Goal: Information Seeking & Learning: Learn about a topic

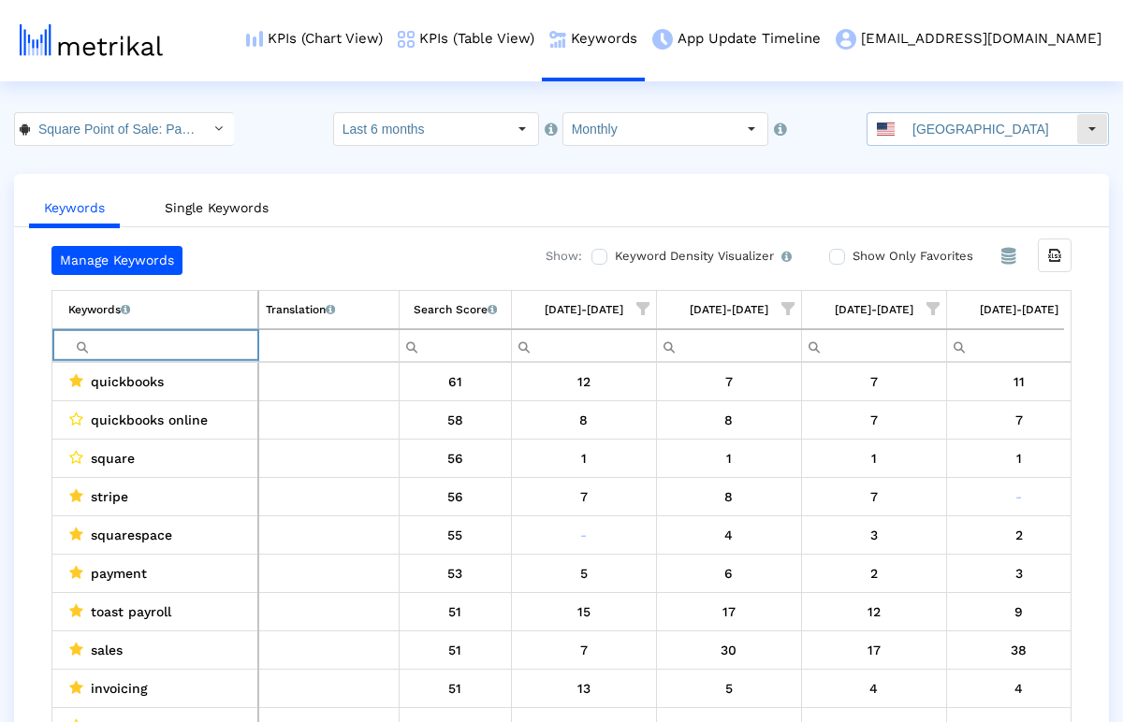
click at [916, 116] on div "[GEOGRAPHIC_DATA]" at bounding box center [971, 129] width 209 height 32
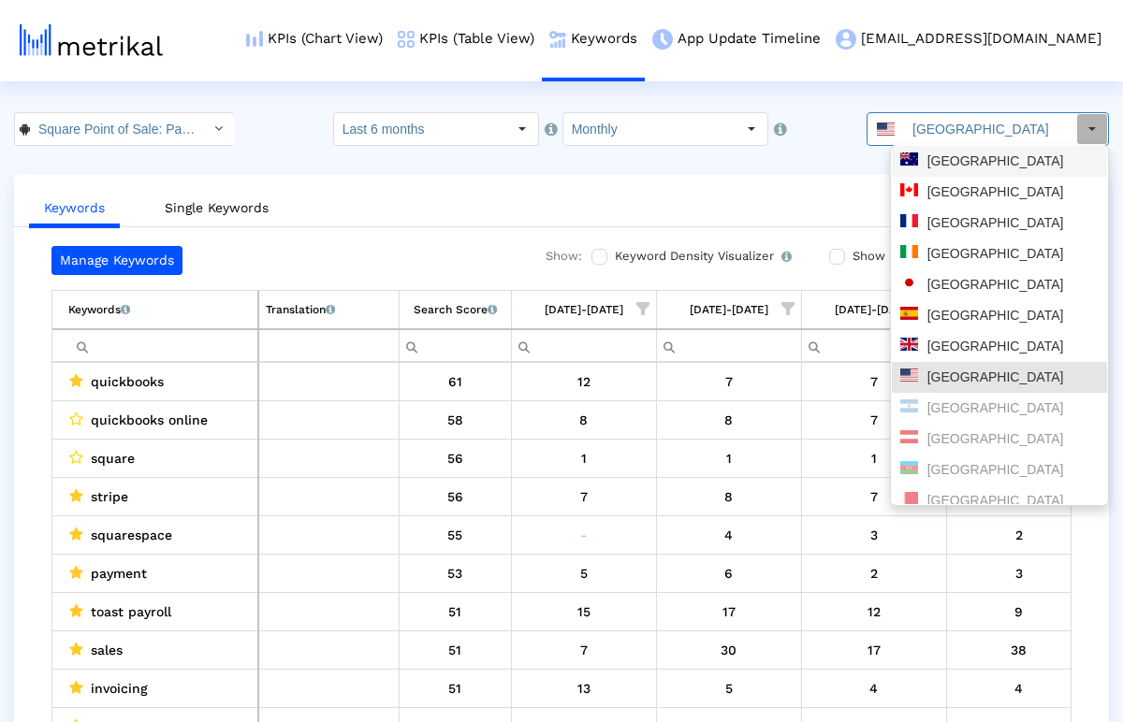
click at [934, 165] on div "[GEOGRAPHIC_DATA]" at bounding box center [999, 161] width 198 height 18
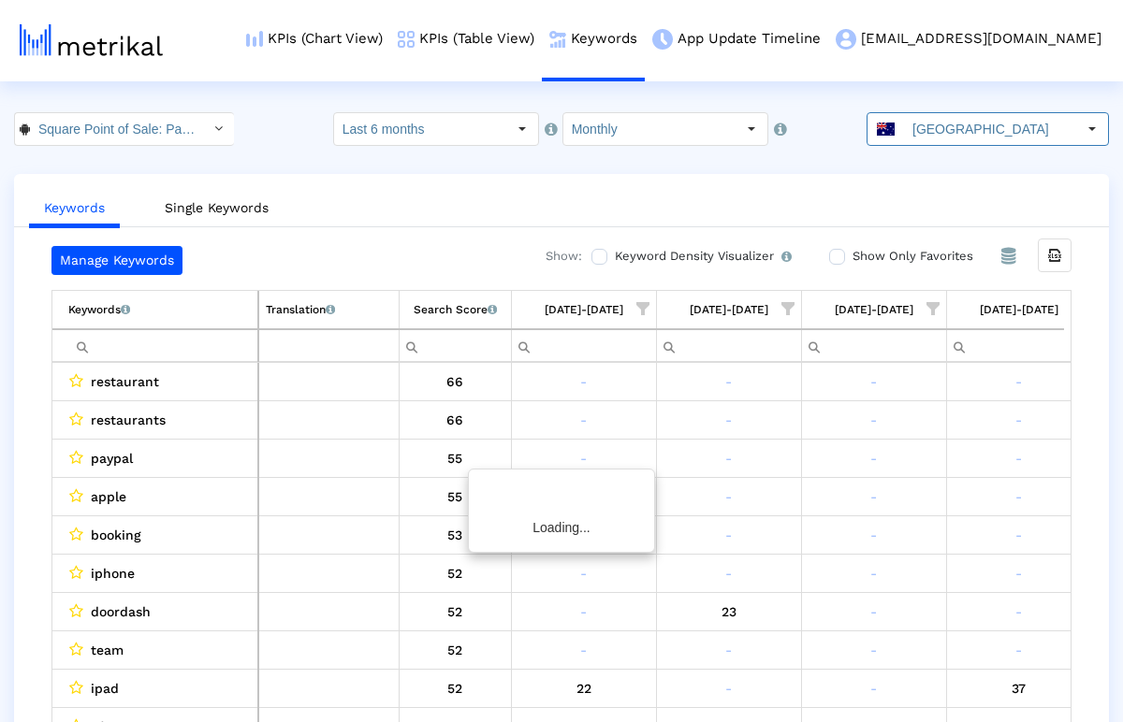
scroll to position [0, 25]
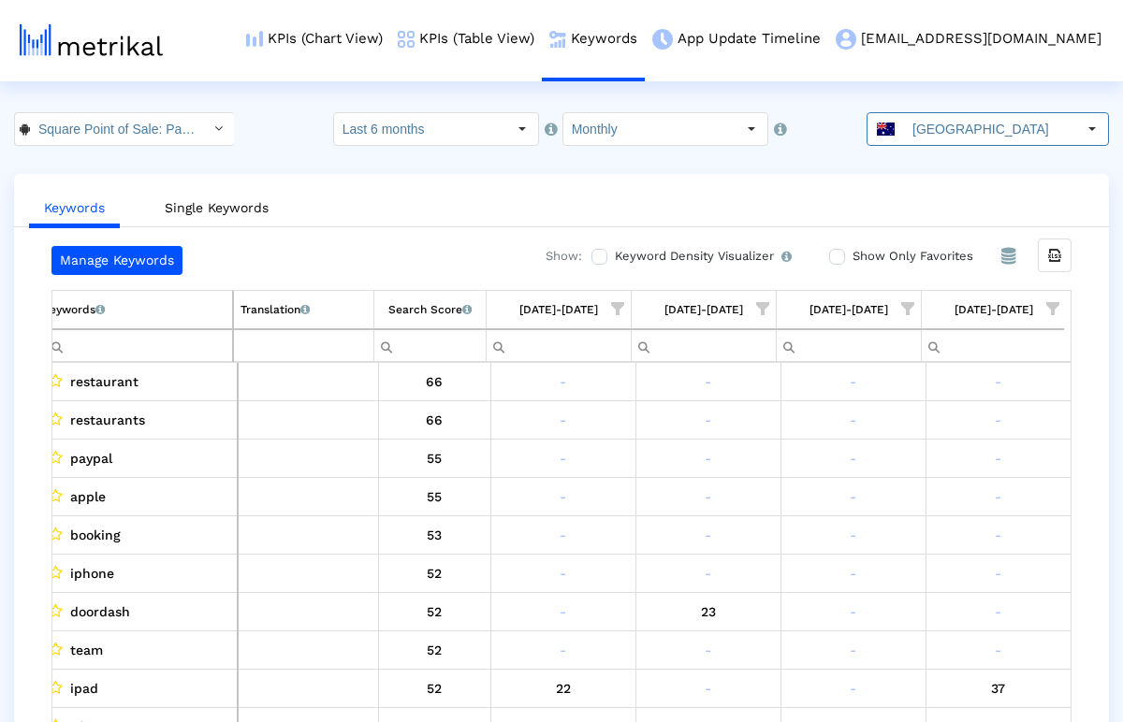
click at [922, 187] on ul "Keywords Single Keywords" at bounding box center [561, 205] width 1094 height 44
click at [1063, 256] on icon "Export all data" at bounding box center [1054, 255] width 17 height 17
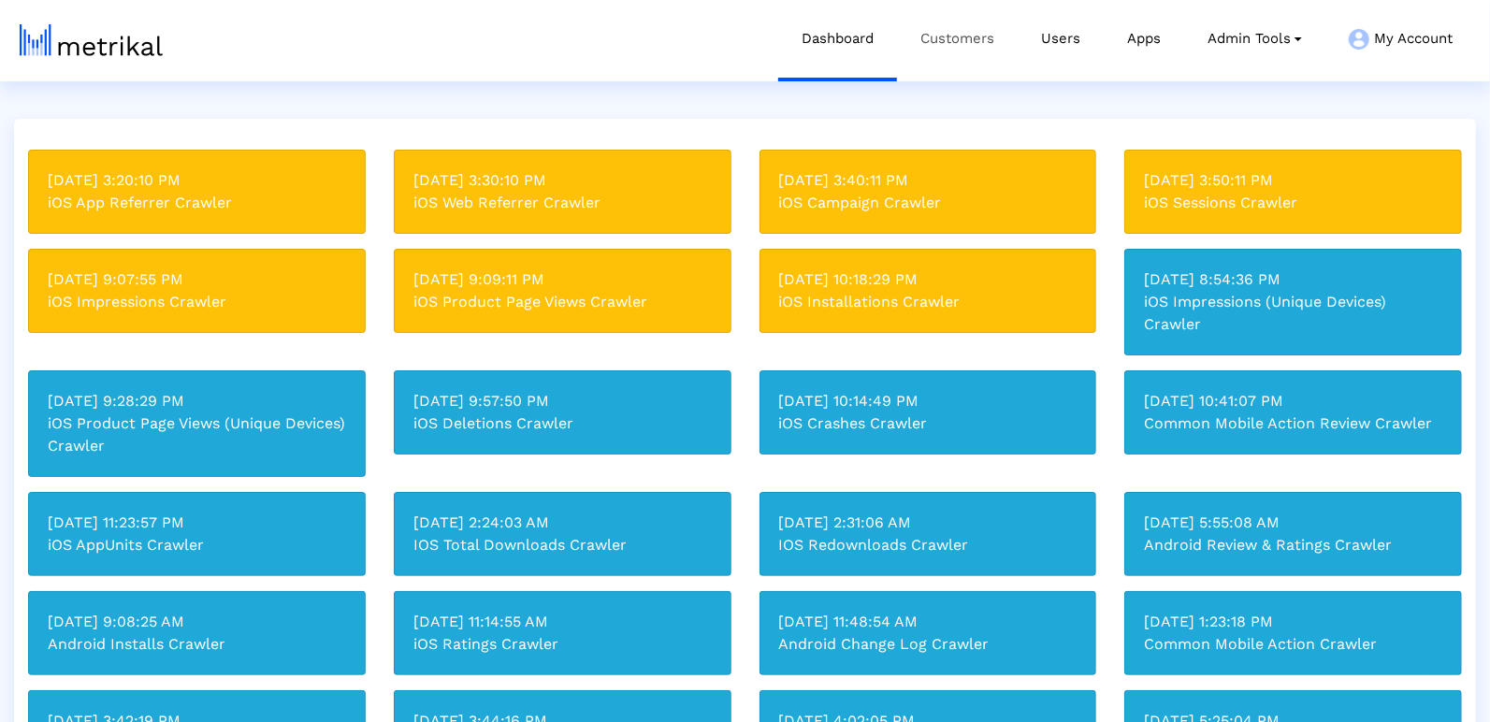
click at [972, 41] on link "Customers" at bounding box center [957, 39] width 121 height 78
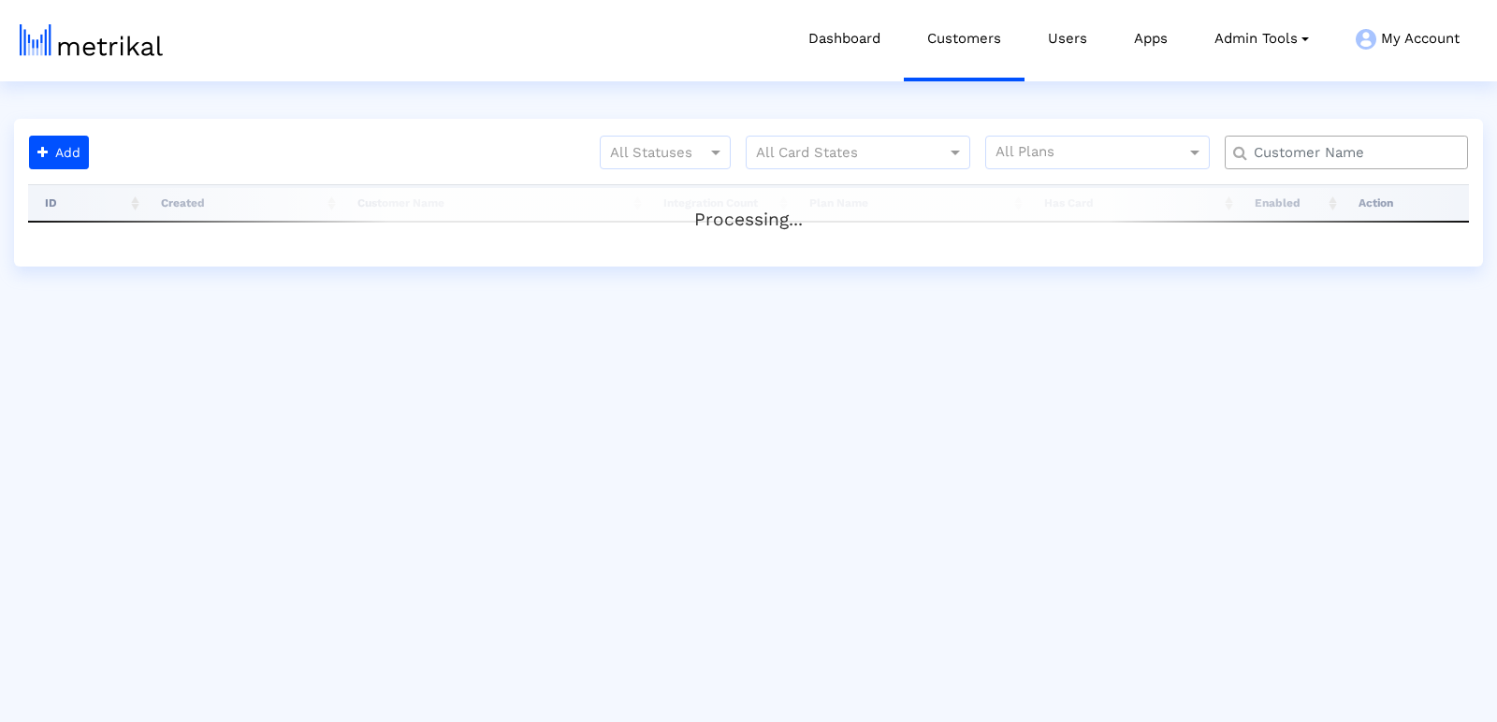
click at [1296, 136] on div at bounding box center [1346, 153] width 243 height 34
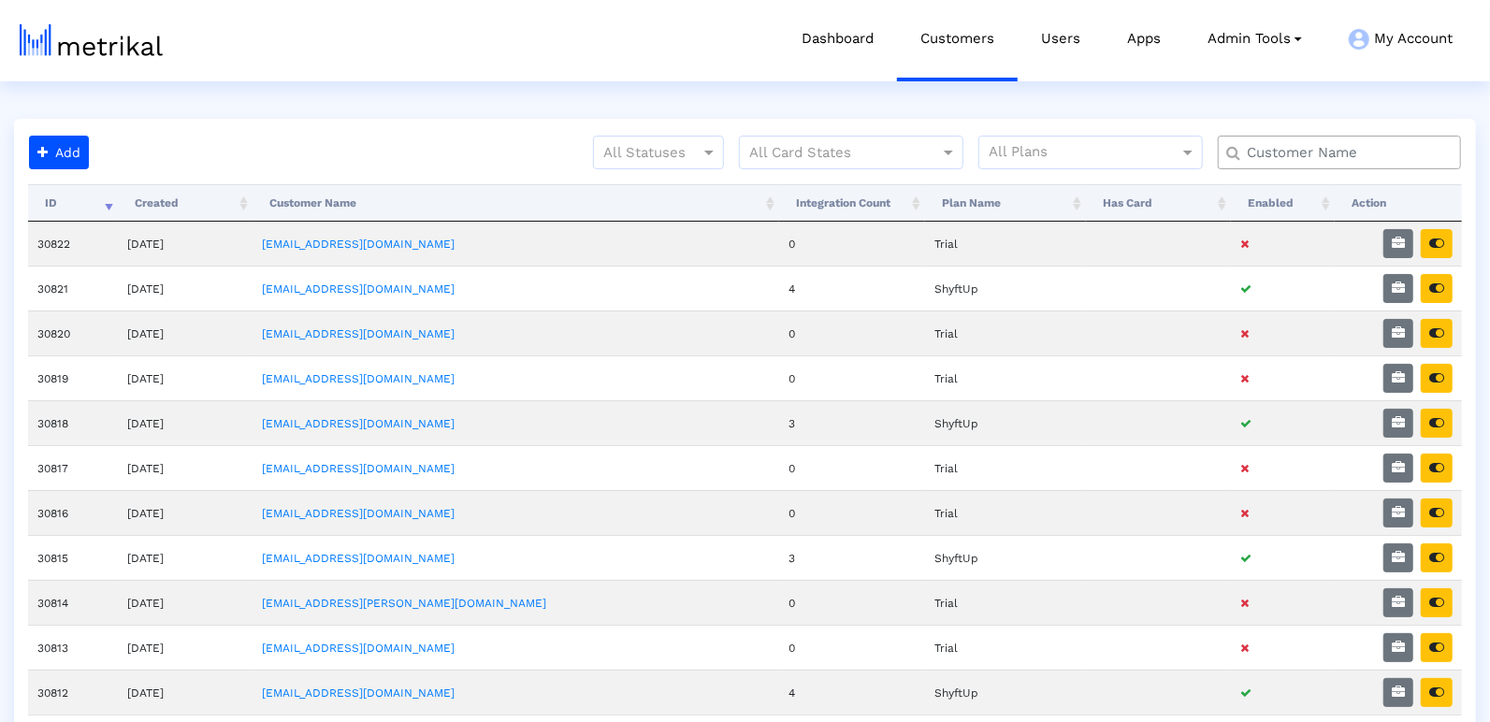
click at [1301, 148] on input "text" at bounding box center [1344, 153] width 220 height 20
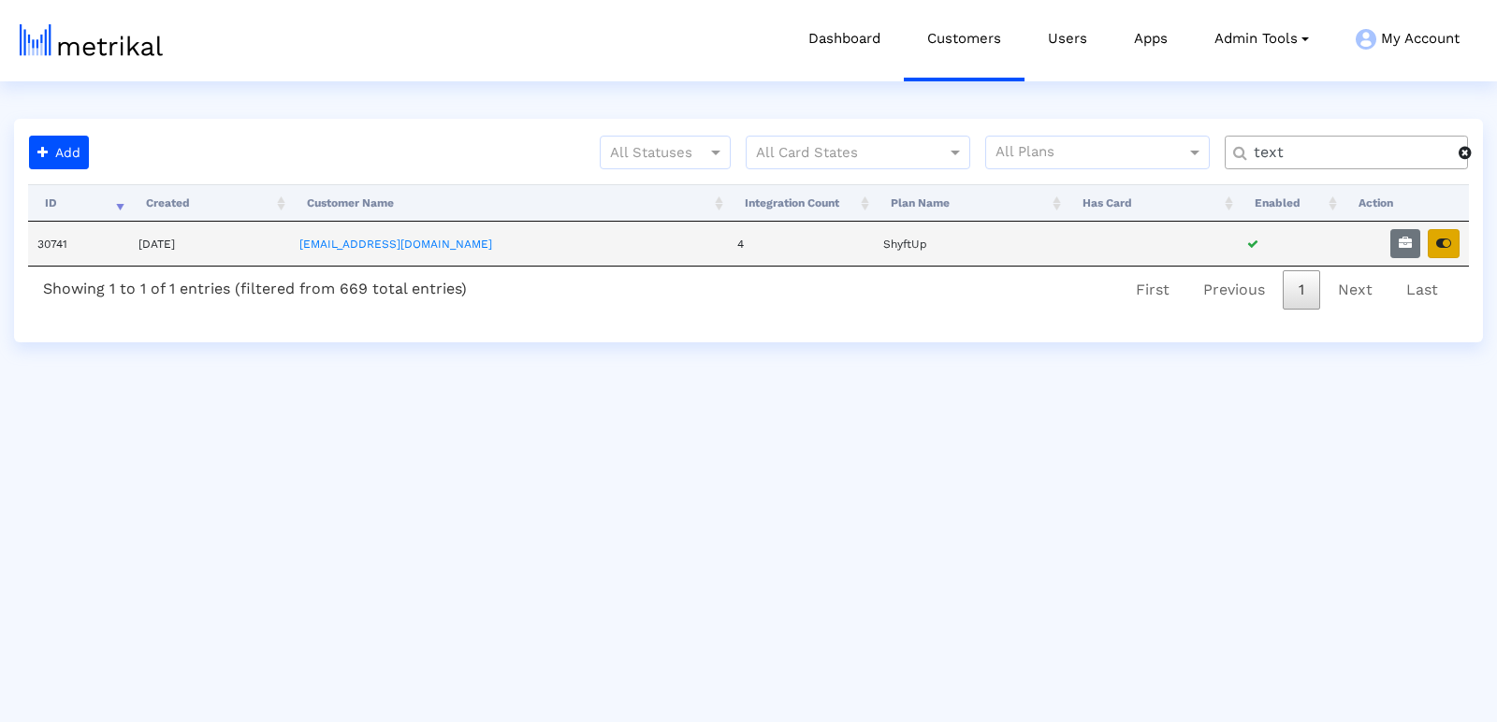
type input "text"
click at [1451, 238] on icon "button" at bounding box center [1443, 243] width 15 height 13
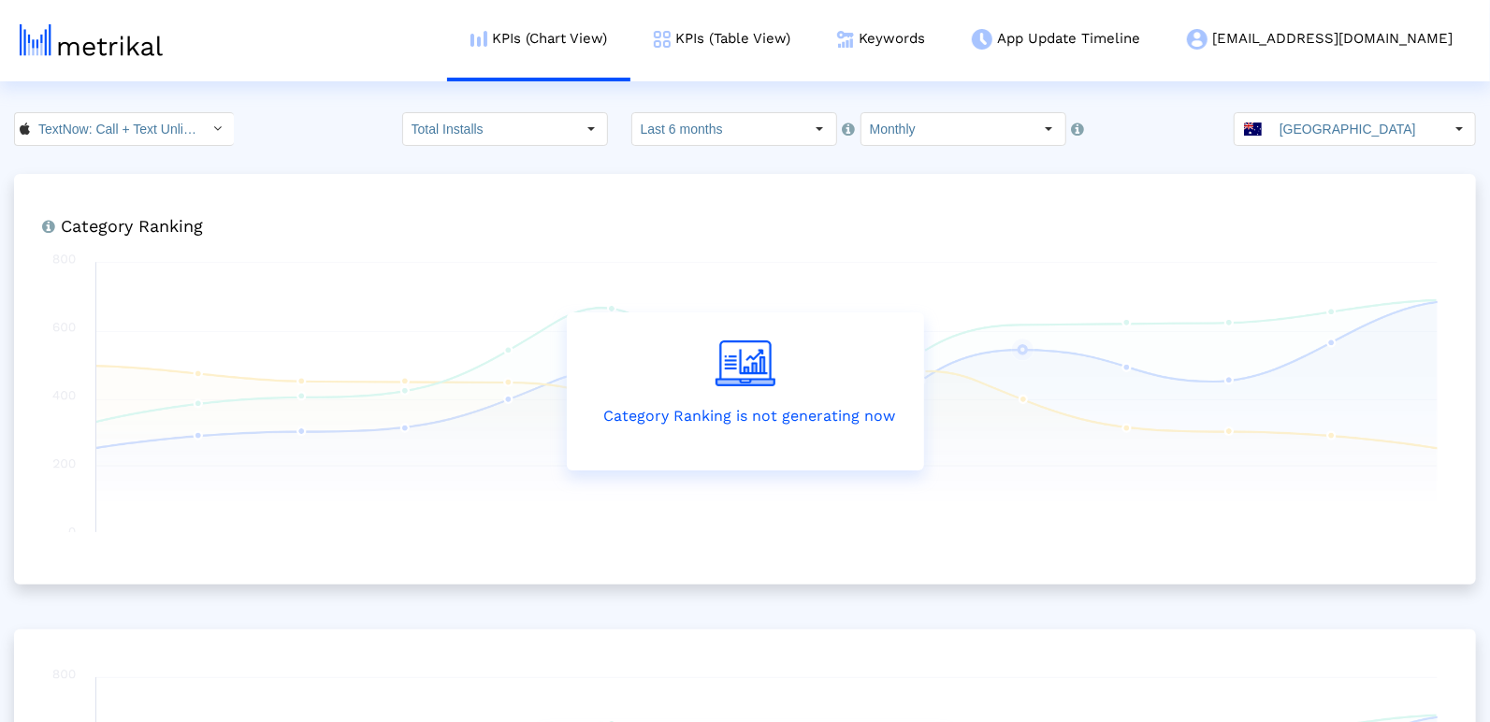
drag, startPoint x: 1359, startPoint y: 142, endPoint x: 1361, endPoint y: 132, distance: 10.5
click at [1359, 142] on input "[GEOGRAPHIC_DATA]" at bounding box center [1357, 129] width 172 height 32
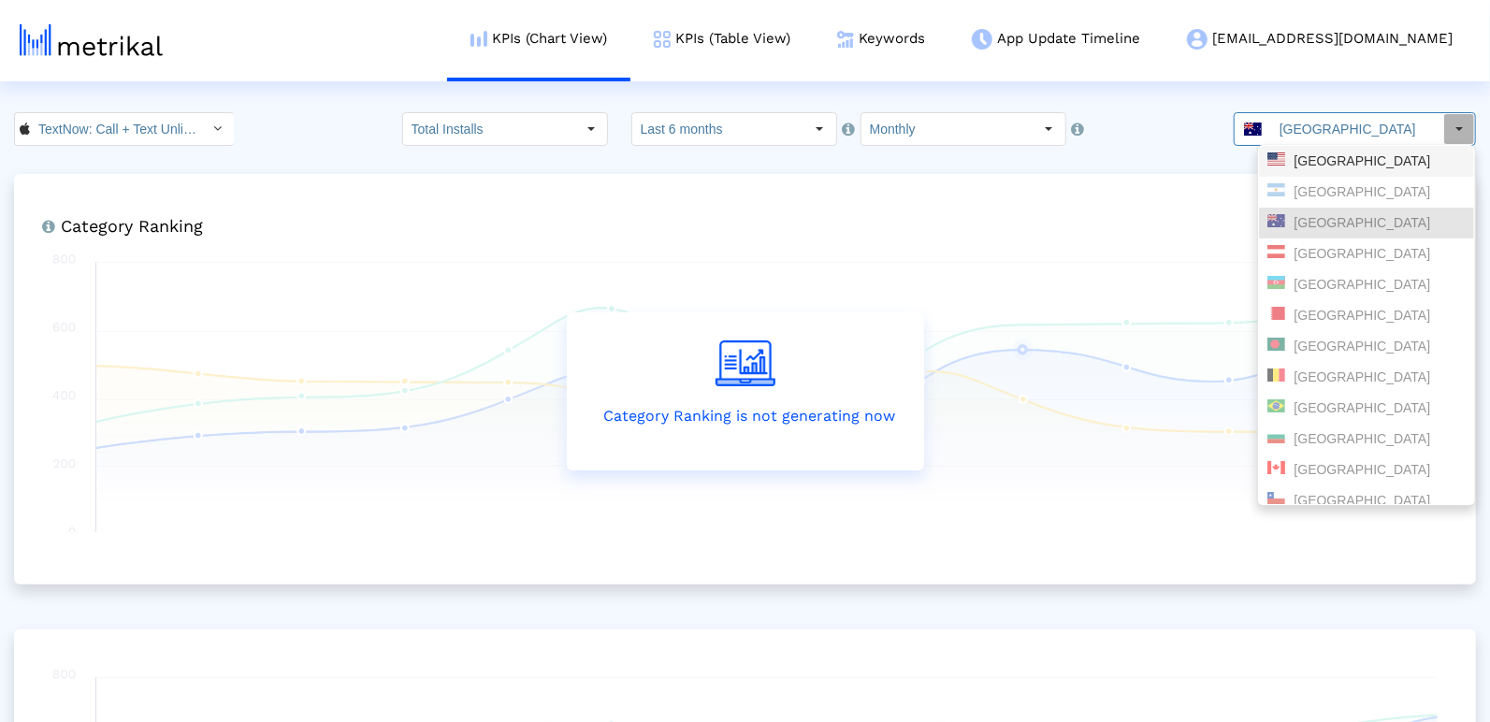
click at [1325, 167] on div "[GEOGRAPHIC_DATA]" at bounding box center [1367, 161] width 198 height 18
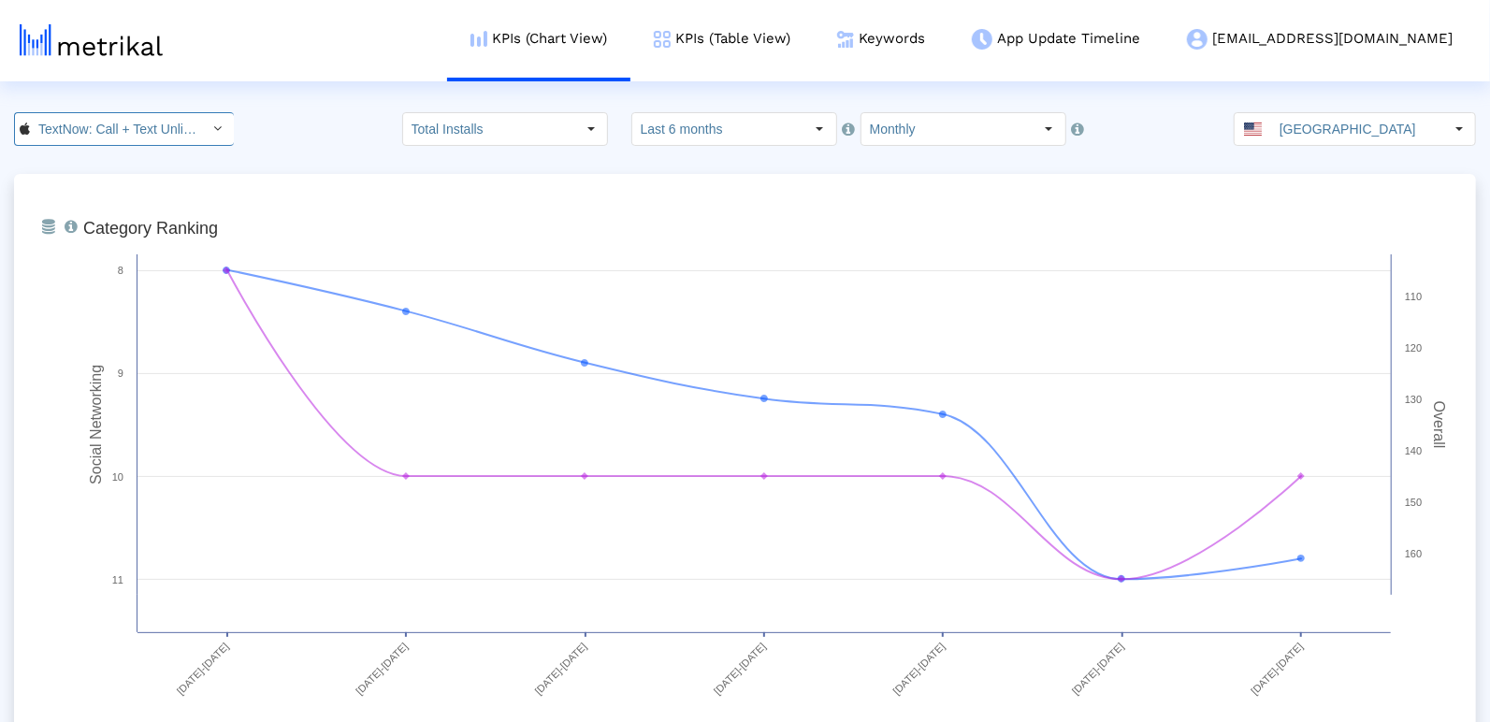
click at [78, 132] on input "TextNow: Call + Text Unlimited < 314716233 >" at bounding box center [114, 129] width 168 height 32
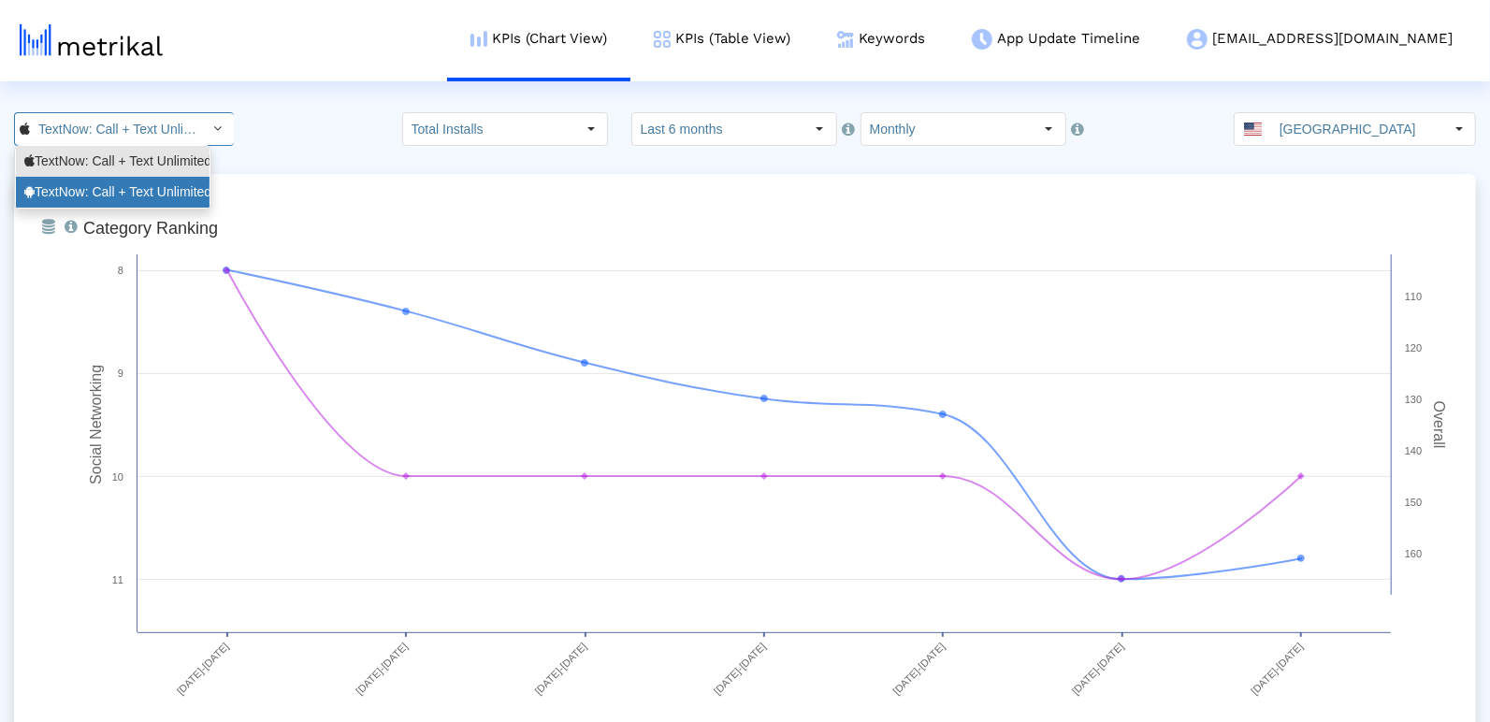
drag, startPoint x: 78, startPoint y: 193, endPoint x: 91, endPoint y: 146, distance: 48.6
click at [78, 192] on div "TextNow: Call + Text Unlimited <com.enflick.android.TextNow>" at bounding box center [112, 192] width 177 height 18
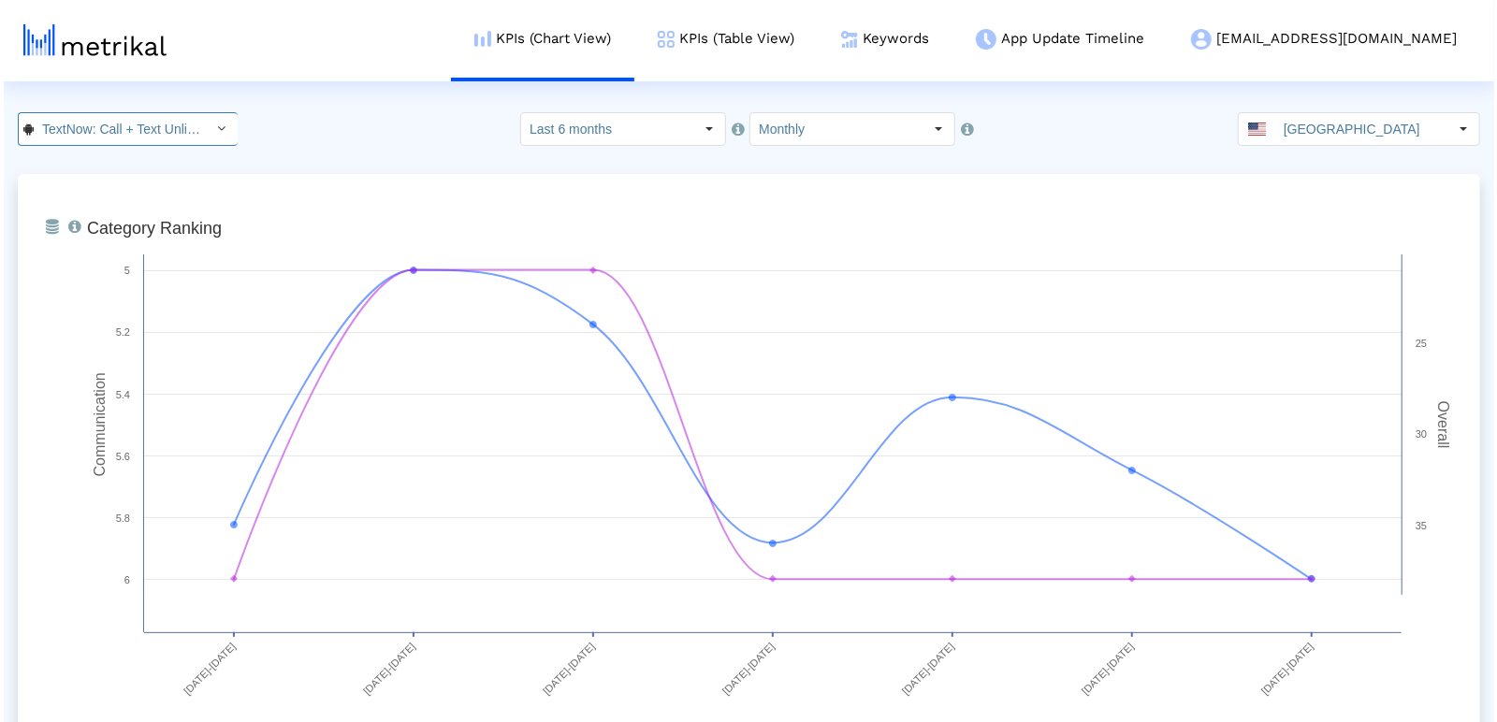
scroll to position [0, 239]
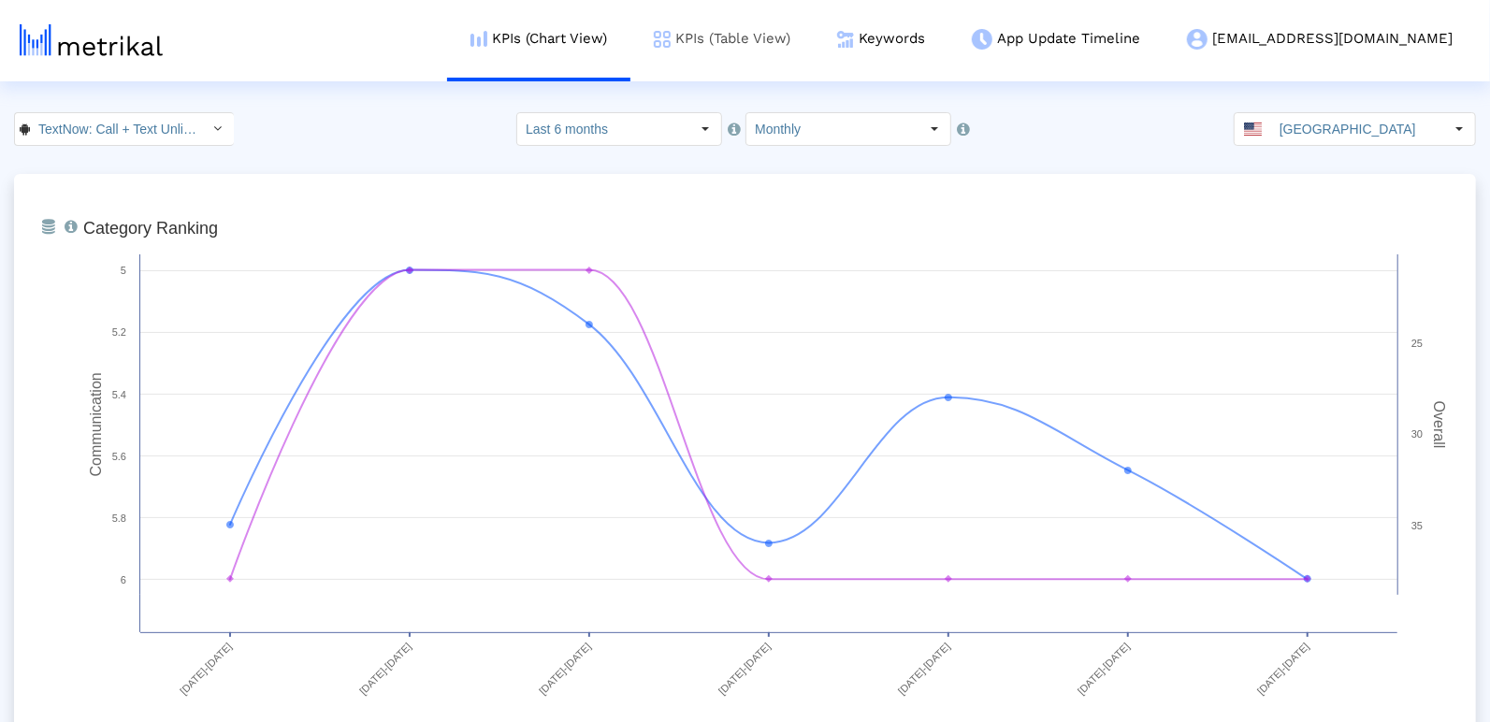
click at [814, 29] on link "KPIs (Table View)" at bounding box center [722, 39] width 183 height 78
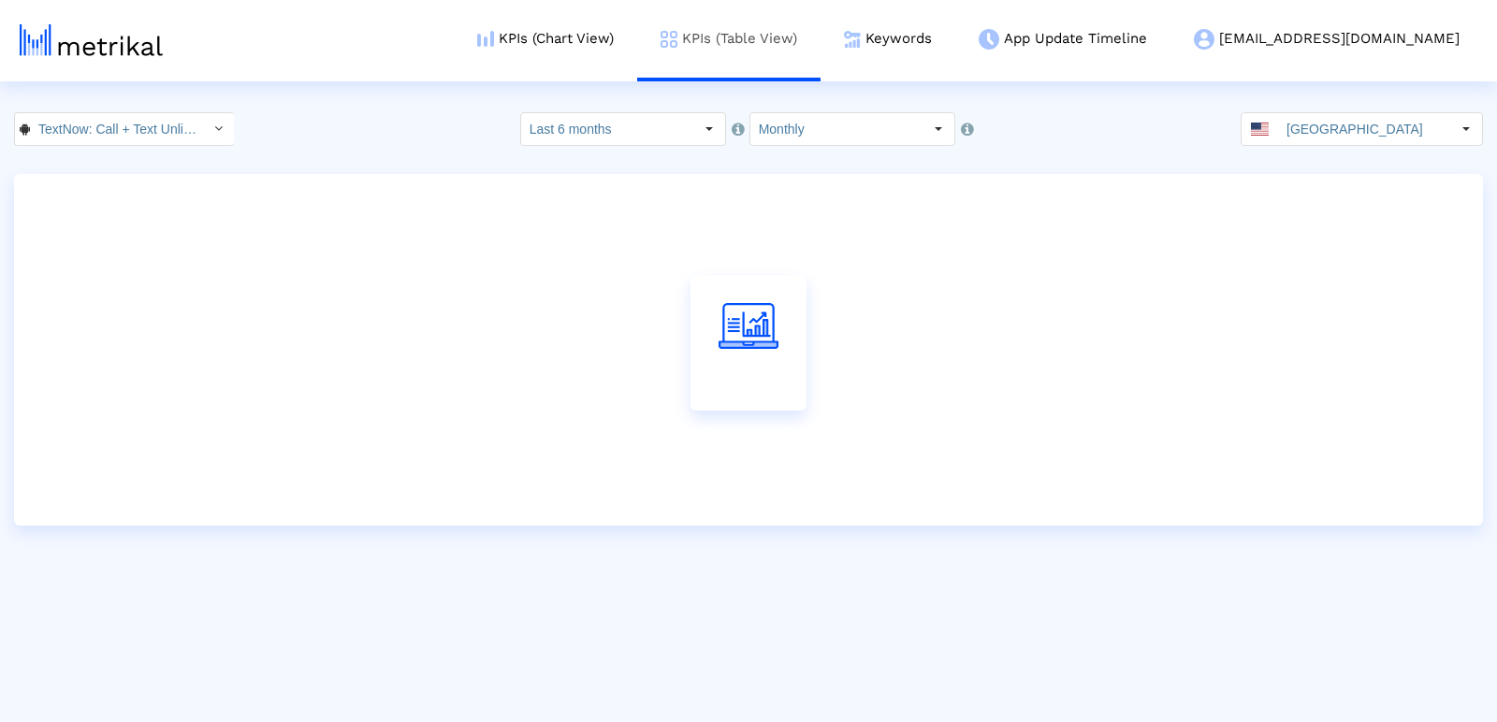
click at [811, 50] on link "KPIs (Table View)" at bounding box center [728, 39] width 183 height 78
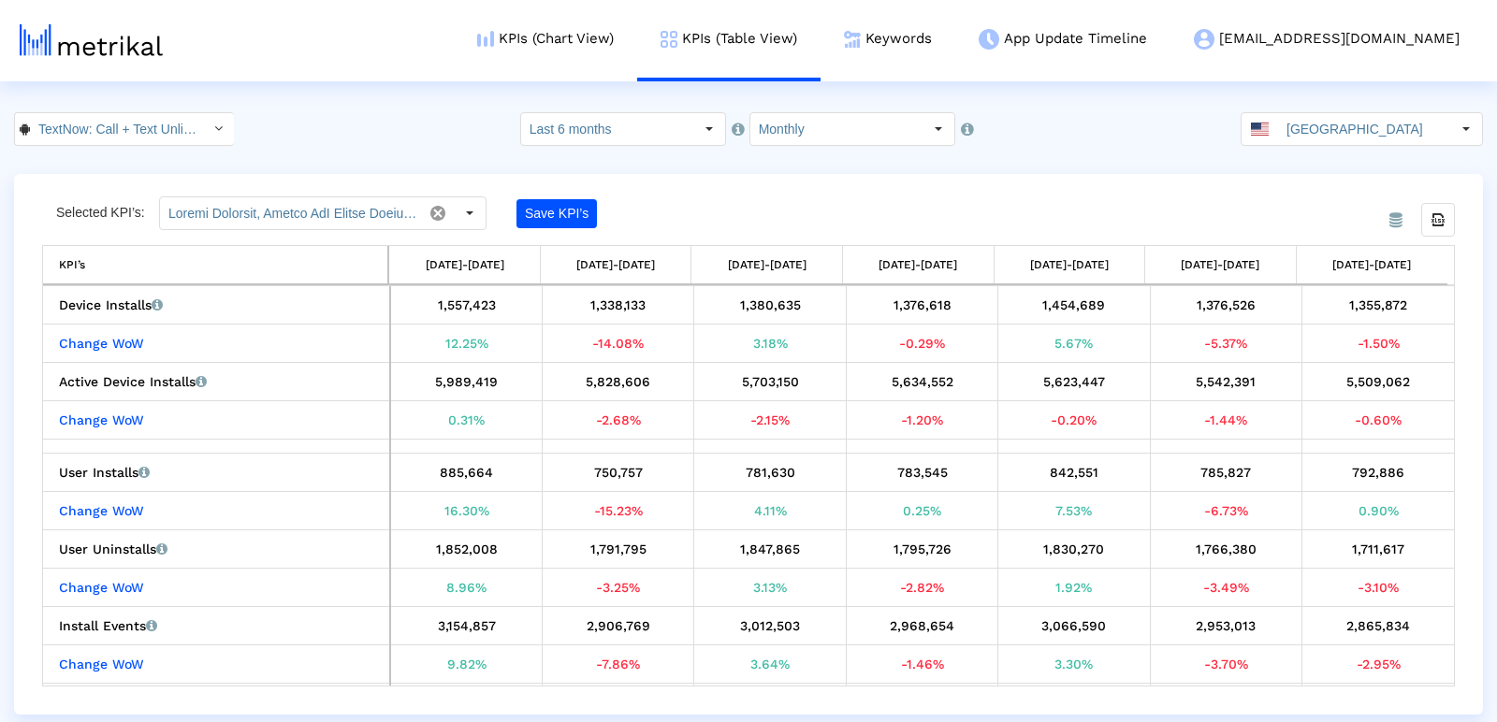
click at [959, 202] on div "Selected KPI’s: Save KPI’s" at bounding box center [572, 213] width 1060 height 34
click at [848, 117] on input "Monthly" at bounding box center [836, 129] width 172 height 32
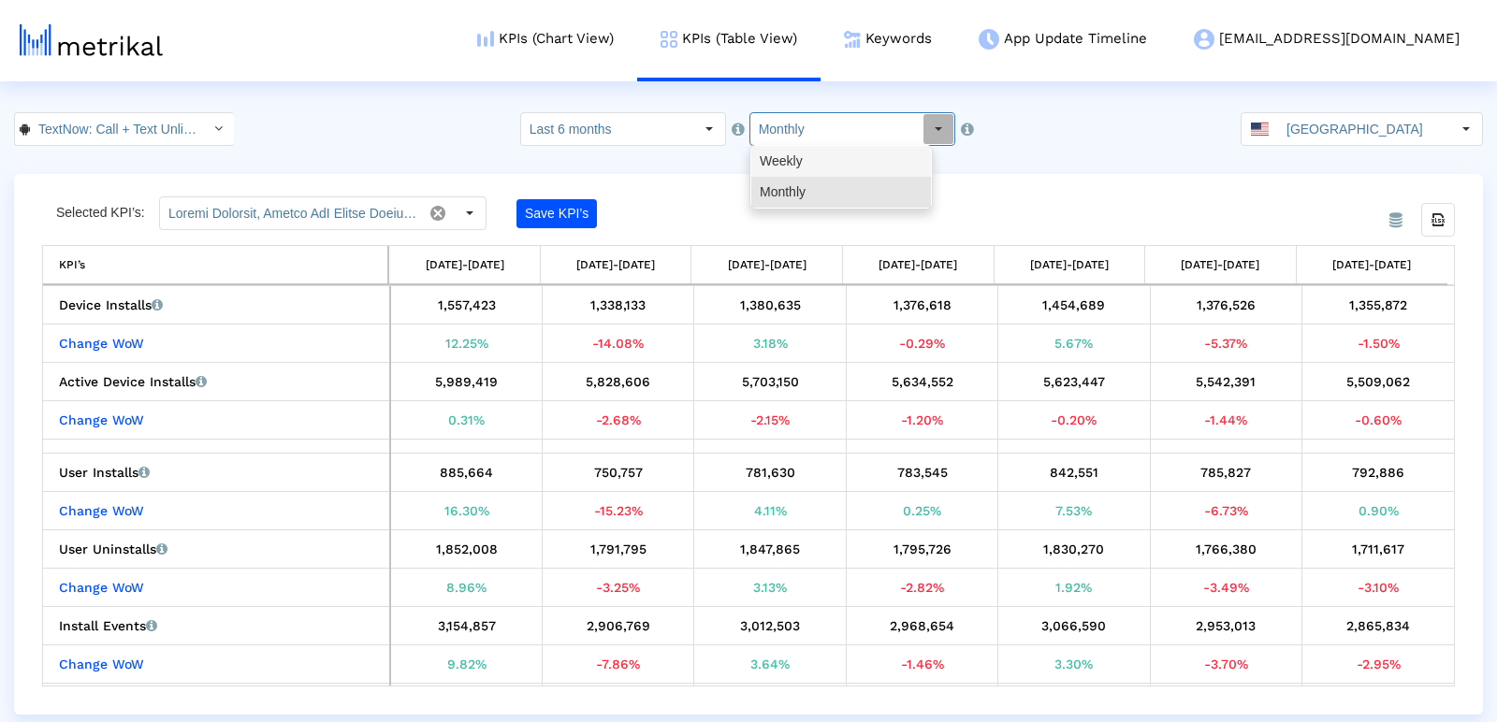
click at [819, 158] on div "Weekly" at bounding box center [841, 161] width 180 height 31
type input "Weekly"
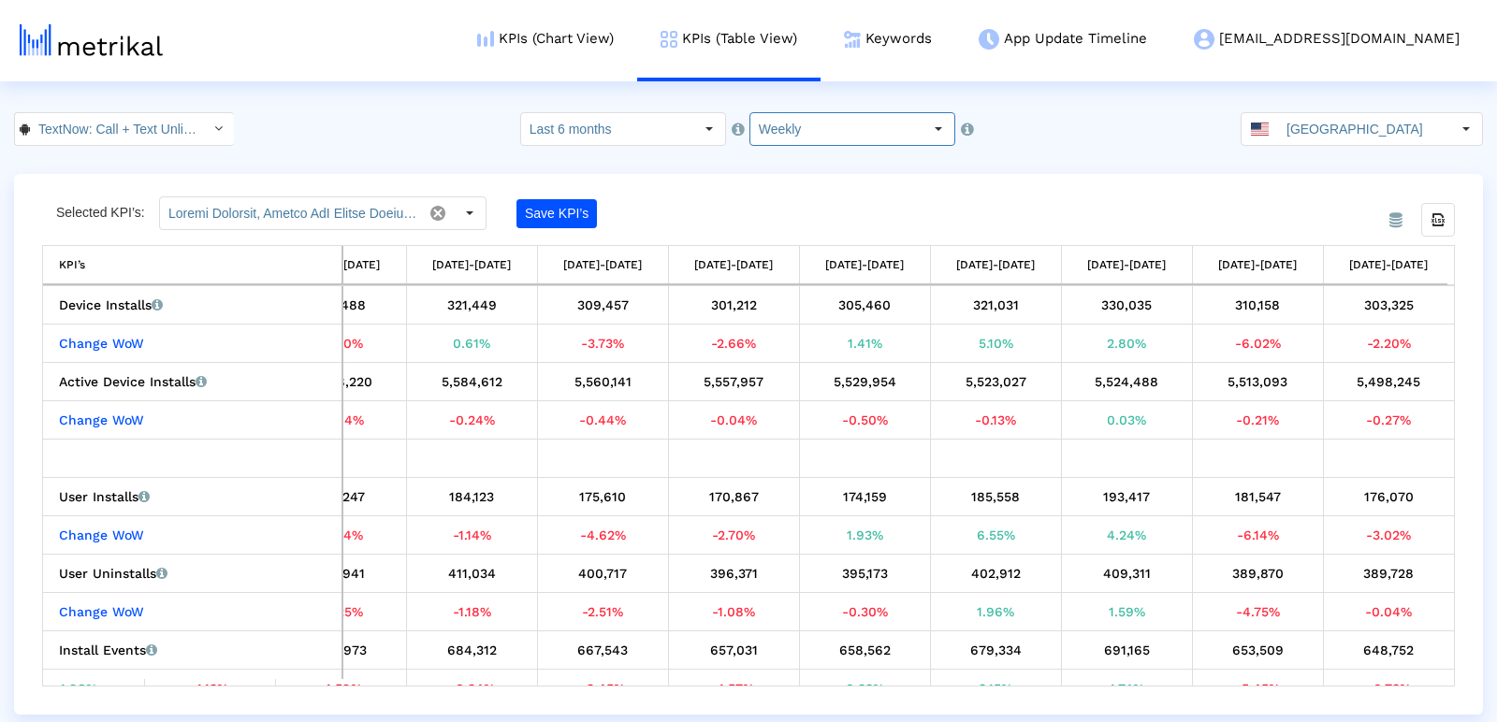
scroll to position [0, 2167]
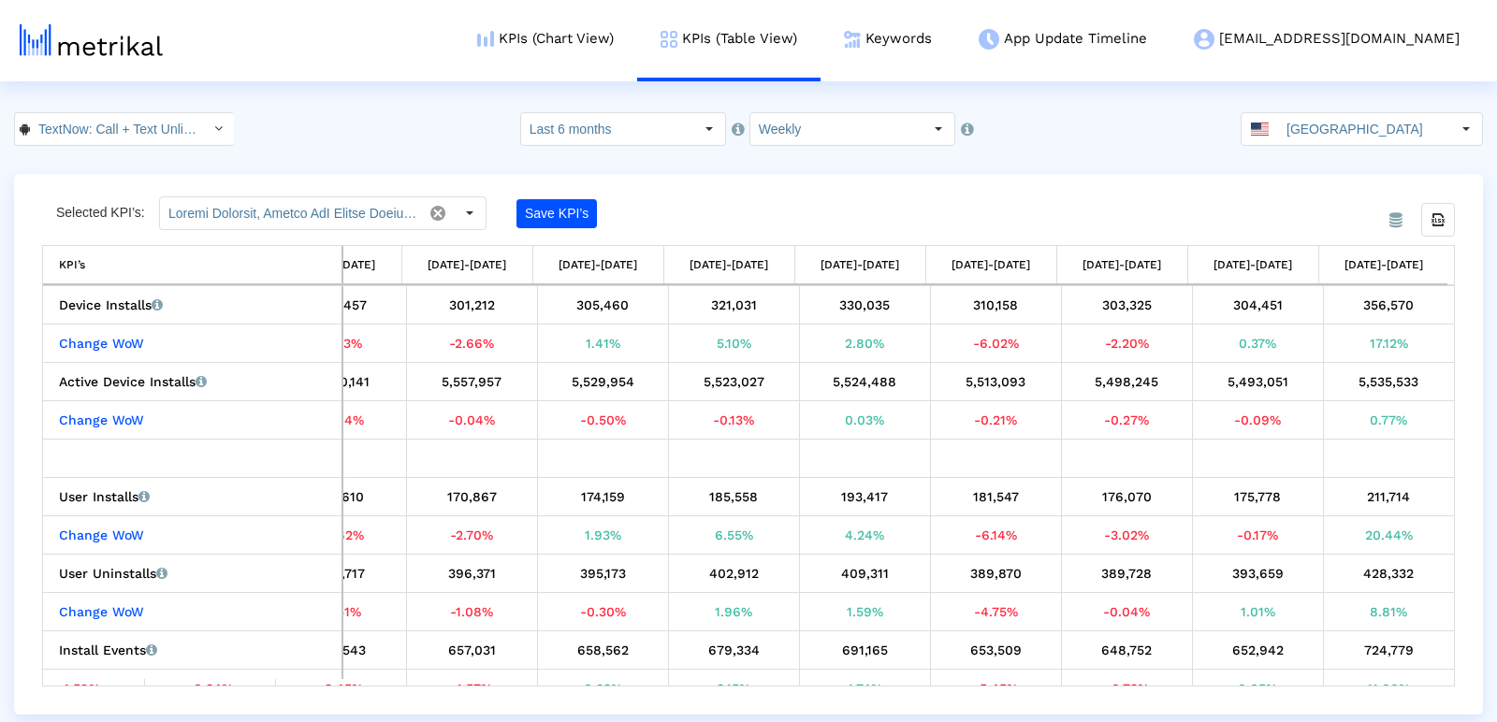
click at [1205, 177] on div "From Database Selected KPI’s: Save KPI’s Export all data KPI’s KPI’s 04/13/25-0…" at bounding box center [748, 444] width 1469 height 541
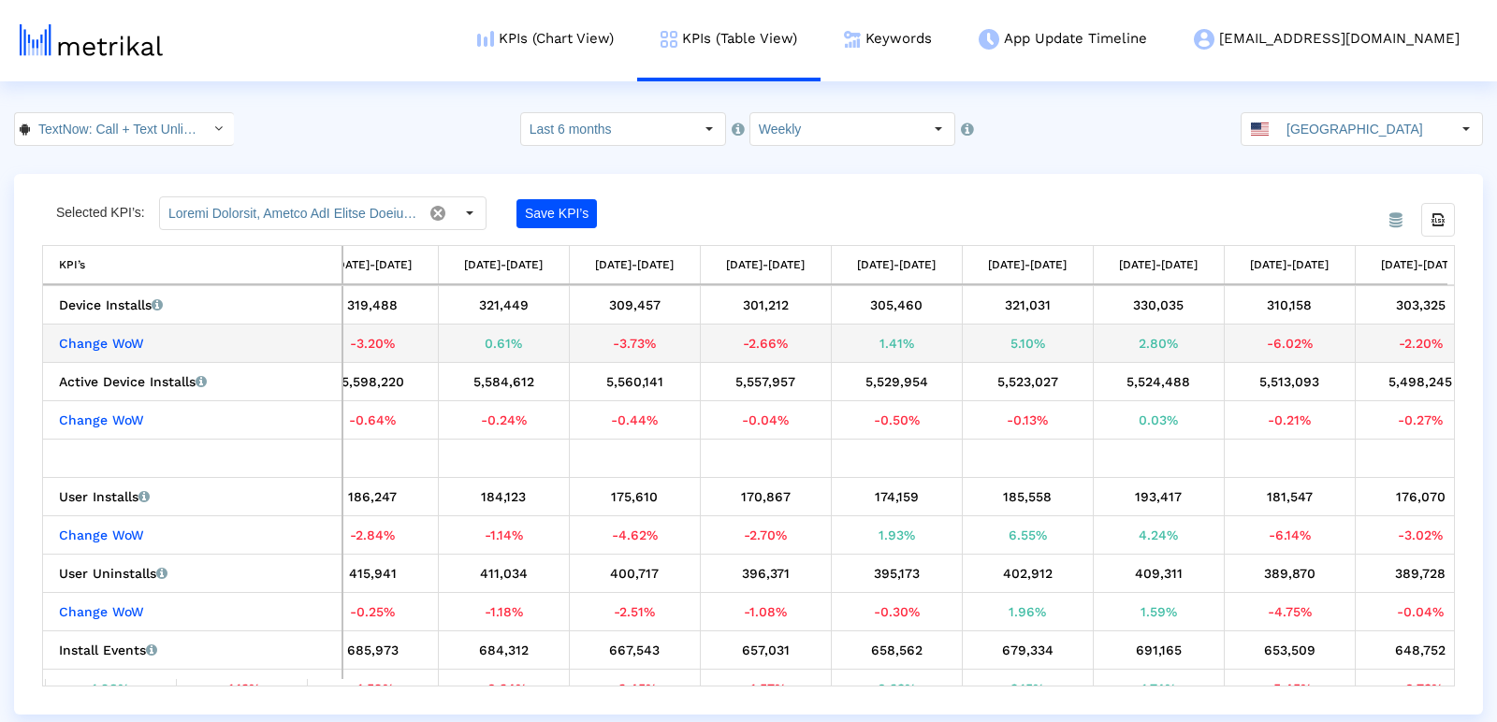
scroll to position [0, 0]
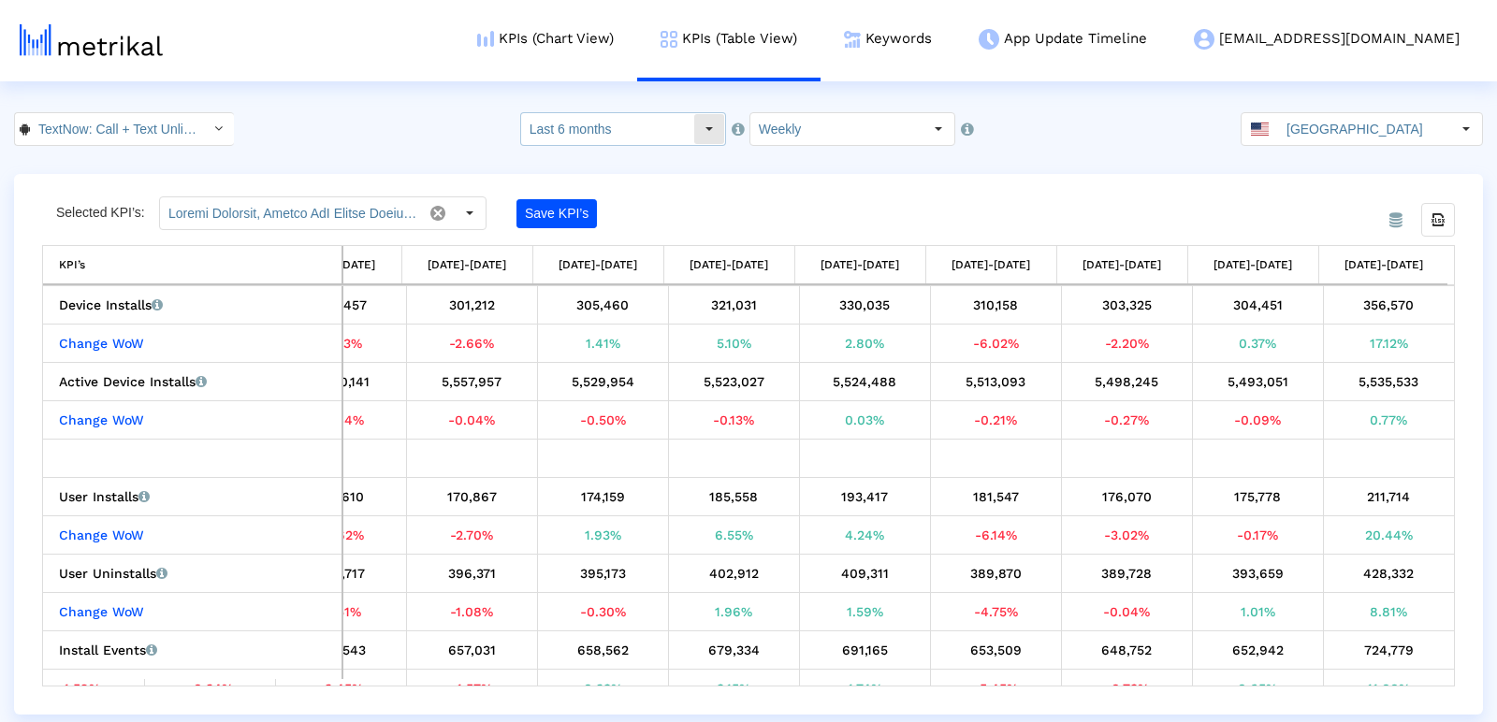
click at [649, 129] on input "Last 6 months" at bounding box center [607, 129] width 172 height 32
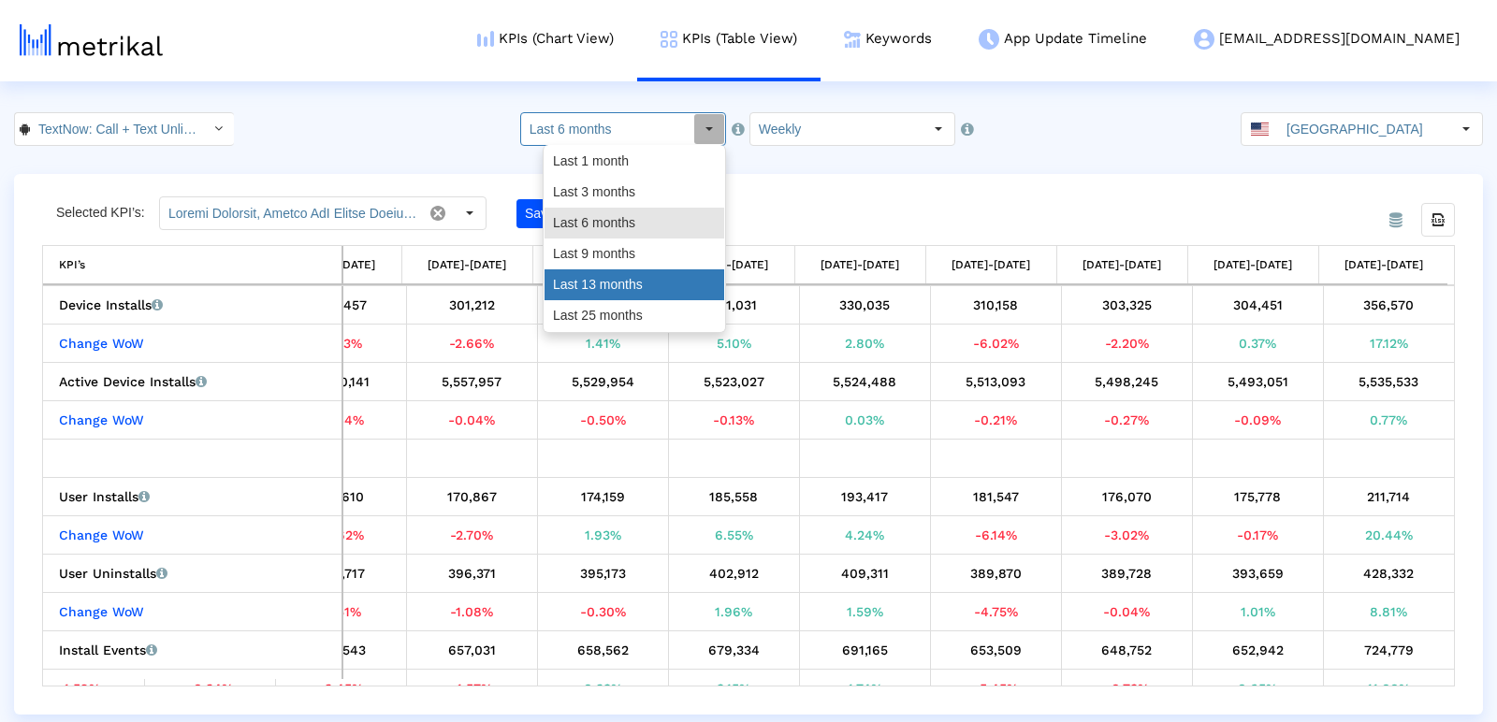
click at [613, 290] on div "Last 13 months" at bounding box center [634, 284] width 180 height 31
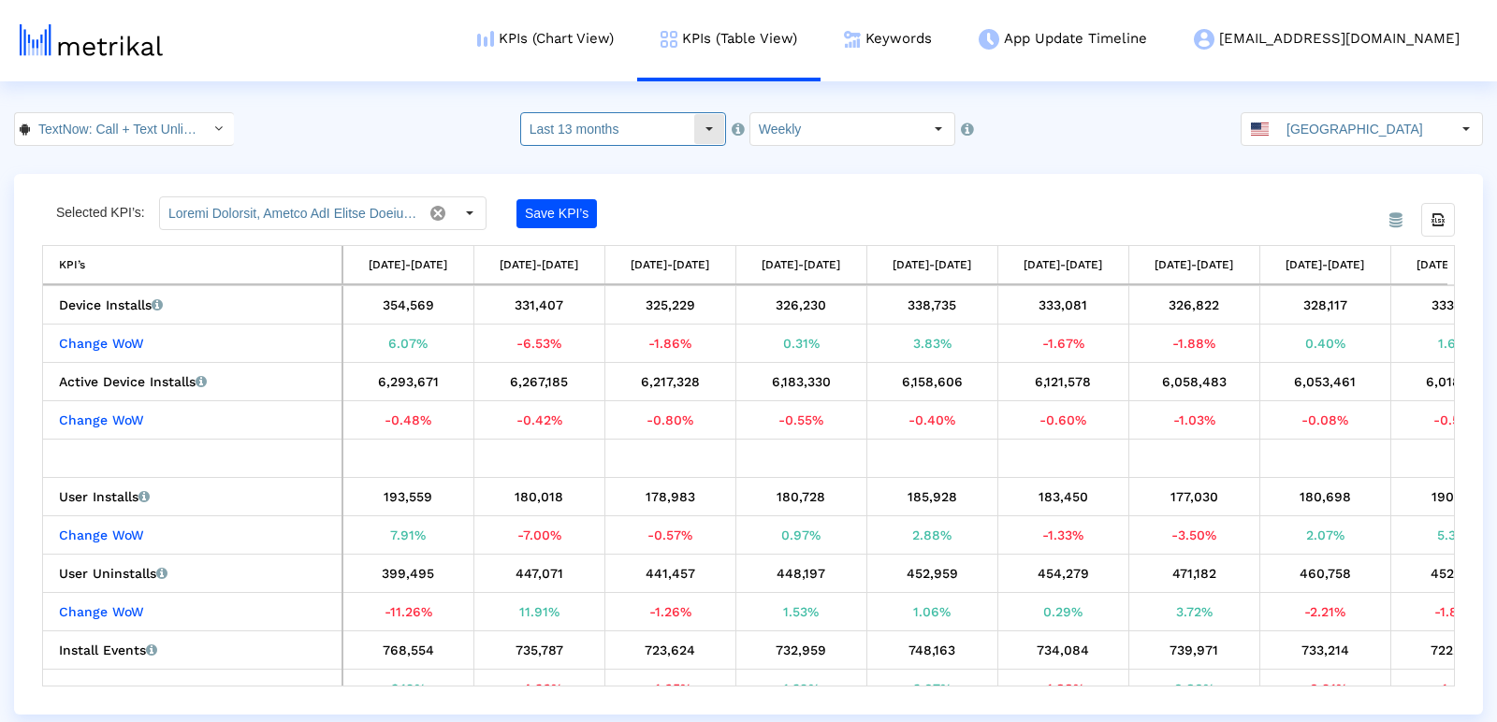
click at [664, 125] on input "Last 13 months" at bounding box center [607, 129] width 172 height 32
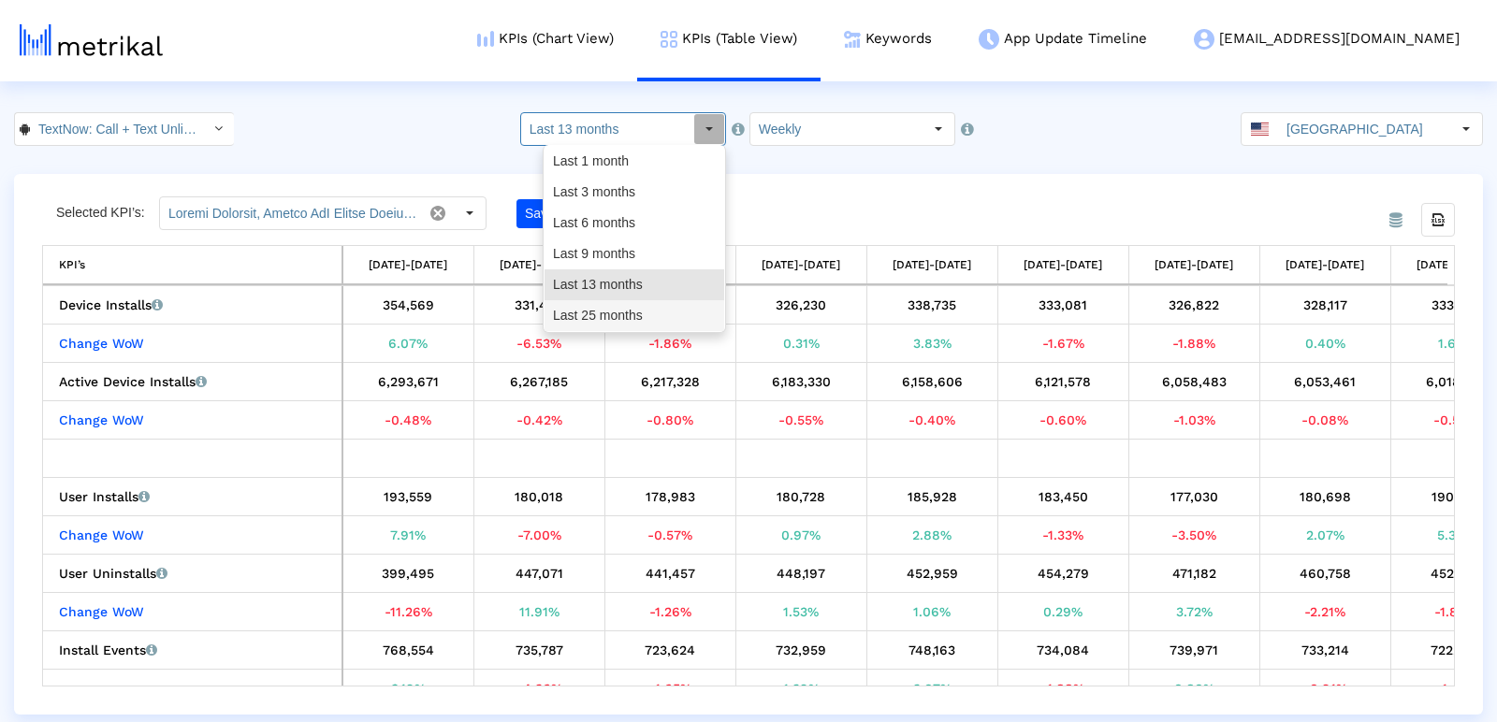
click at [614, 323] on div "Last 25 months" at bounding box center [634, 315] width 180 height 31
type input "Last 25 months"
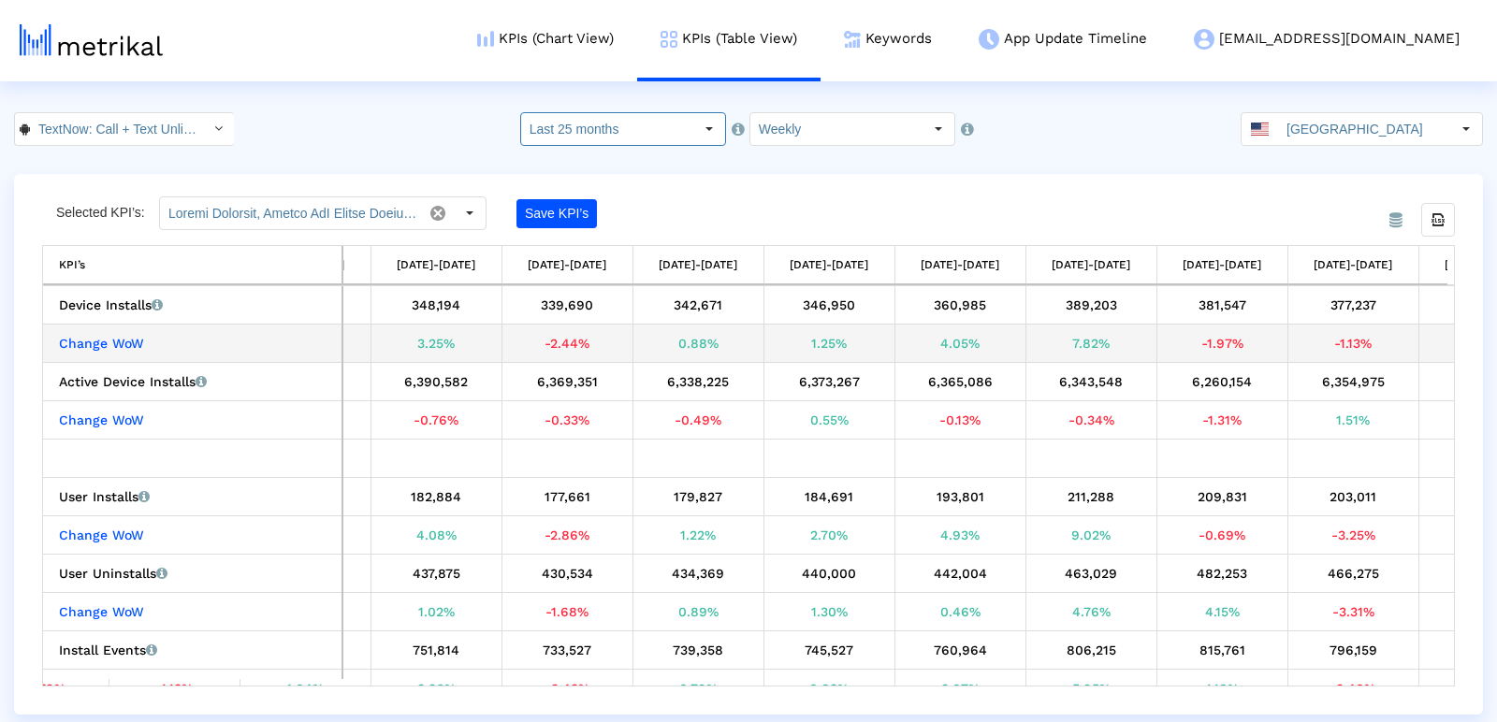
scroll to position [0, 3393]
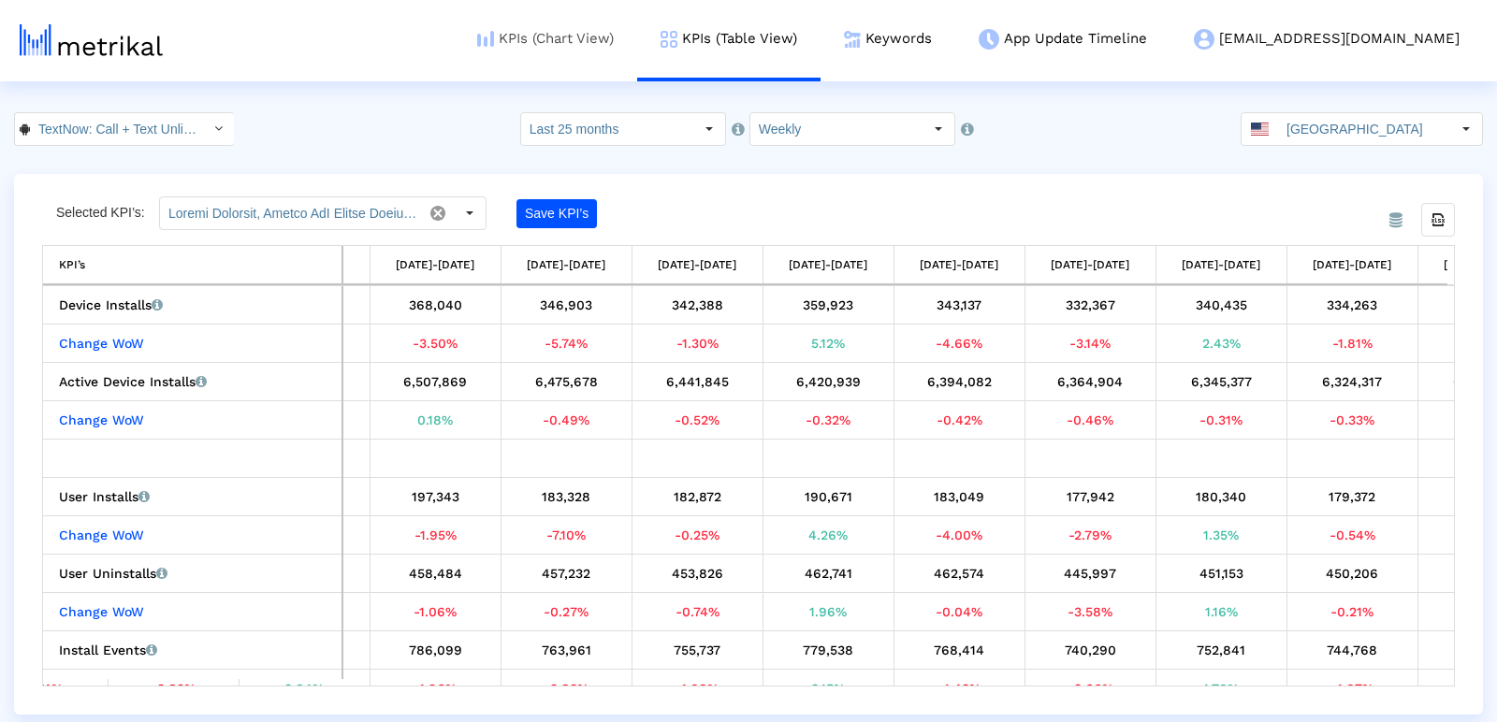
click at [637, 45] on link "KPIs (Chart View)" at bounding box center [545, 39] width 183 height 78
click at [637, 40] on link "KPIs (Chart View)" at bounding box center [545, 39] width 183 height 78
